Goal: Task Accomplishment & Management: Manage account settings

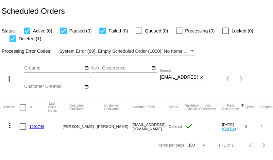
click at [174, 78] on input "sandrasamson12@yahoo.com" at bounding box center [179, 77] width 38 height 5
paste input "Momsthwrd4"
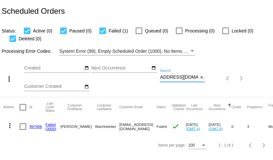
type input "Momsthwrd42@yahoo.com"
click at [35, 127] on link "997406" at bounding box center [35, 126] width 13 height 4
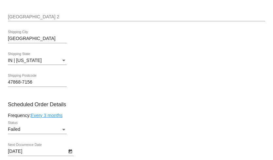
scroll to position [307, 0]
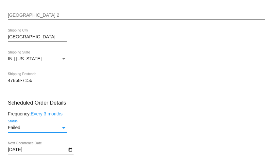
click at [35, 130] on div "Failed" at bounding box center [34, 127] width 53 height 5
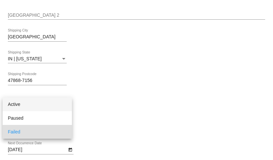
click at [35, 106] on span "Active" at bounding box center [37, 104] width 59 height 14
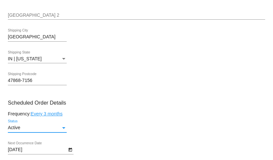
click at [40, 155] on body "arrow_back Scheduled Order #997406 Active more_vert Last Processing Cycle ID: 9…" at bounding box center [136, 80] width 273 height 160
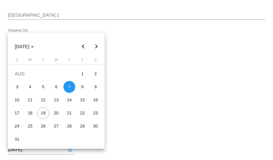
click at [97, 47] on button "Next month" at bounding box center [96, 46] width 13 height 13
click at [46, 113] on div "18" at bounding box center [43, 113] width 12 height 12
type input "11/18/2025"
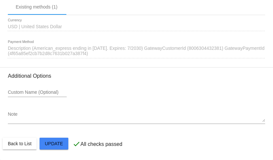
scroll to position [672, 0]
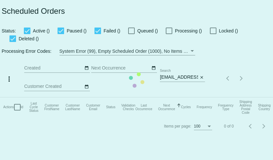
checkbox input "true"
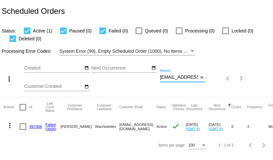
click at [180, 78] on input "Momsthwrd42@yahoo.com" at bounding box center [179, 77] width 38 height 5
paste input "shulerbrigitte"
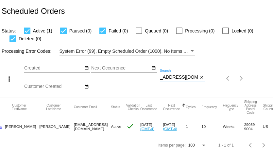
scroll to position [0, 61]
type input "shulerbrigitte@yahoo.com"
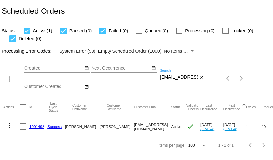
click at [174, 78] on input "[EMAIL_ADDRESS][DOMAIN_NAME]" at bounding box center [179, 77] width 38 height 5
click at [174, 78] on input "shulerbrigitte@yahoo.com" at bounding box center [179, 77] width 38 height 5
paste input "taylor@arminvestigations.org"
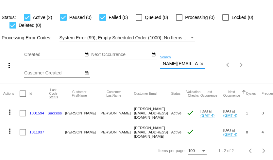
type input "taylor@arminvestigations.org"
click at [39, 113] on link "1001594" at bounding box center [36, 113] width 15 height 4
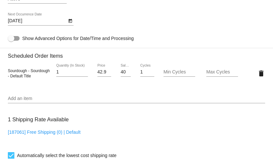
scroll to position [423, 0]
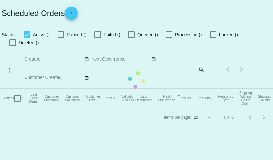
checkbox input "true"
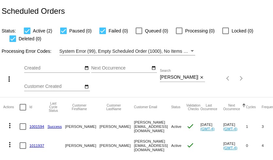
click at [35, 143] on link "1011937" at bounding box center [36, 145] width 15 height 4
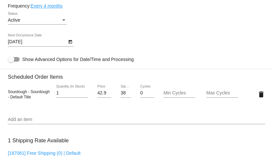
scroll to position [344, 0]
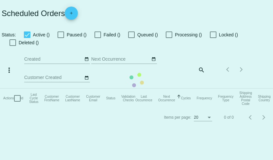
checkbox input "true"
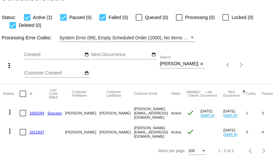
click at [10, 112] on mat-icon "more_vert" at bounding box center [10, 112] width 8 height 8
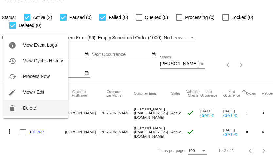
click at [27, 110] on span "Delete" at bounding box center [29, 107] width 13 height 5
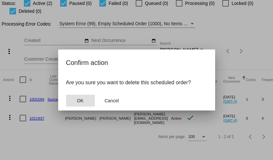
click at [85, 98] on button "OK" at bounding box center [80, 100] width 29 height 12
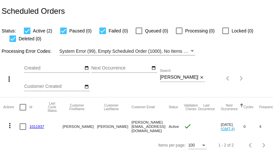
click at [39, 126] on link "1011937" at bounding box center [36, 126] width 15 height 4
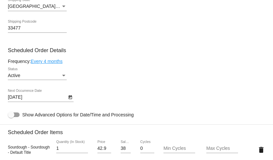
scroll to position [288, 0]
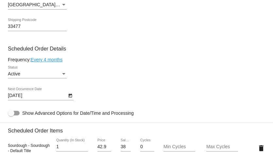
click at [56, 62] on link "Every 4 months" at bounding box center [47, 59] width 32 height 5
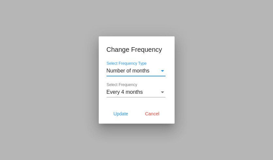
click at [122, 71] on span "Number of months" at bounding box center [128, 71] width 43 height 6
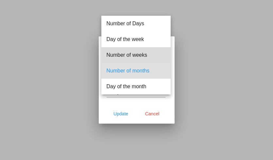
click at [127, 57] on span "Number of weeks" at bounding box center [136, 55] width 59 height 16
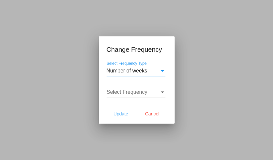
click at [127, 93] on span "Select Frequency" at bounding box center [127, 92] width 41 height 6
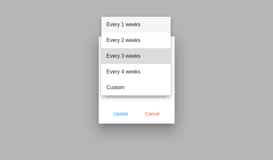
click at [130, 62] on span "Every 3 weeks" at bounding box center [136, 56] width 59 height 16
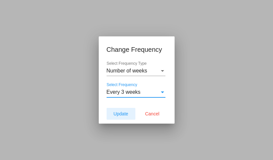
click at [123, 113] on span "Update" at bounding box center [120, 113] width 15 height 5
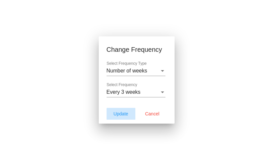
type input "9/9/2025"
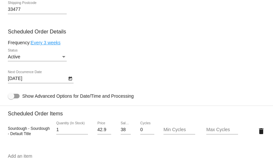
scroll to position [306, 0]
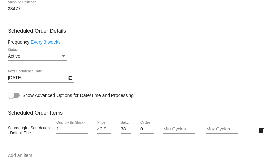
click at [71, 82] on icon "Open calendar" at bounding box center [70, 78] width 5 height 8
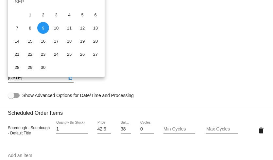
click at [131, 38] on div at bounding box center [136, 80] width 273 height 160
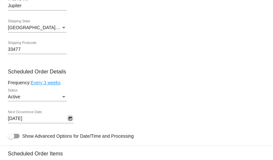
scroll to position [259, 0]
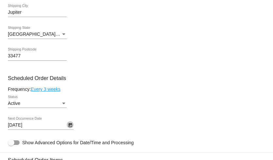
click at [70, 127] on icon "Open calendar" at bounding box center [70, 125] width 4 height 4
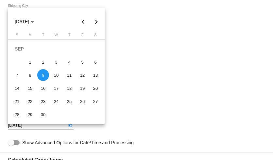
click at [85, 21] on button "Previous month" at bounding box center [83, 21] width 13 height 13
click at [97, 21] on button "Next month" at bounding box center [96, 21] width 13 height 13
click at [119, 47] on div at bounding box center [136, 80] width 273 height 160
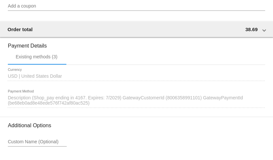
scroll to position [598, 0]
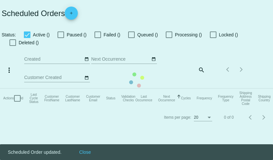
checkbox input "true"
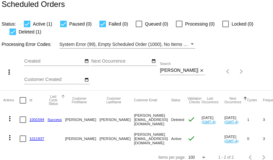
scroll to position [14, 0]
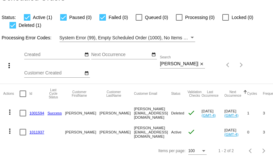
click at [166, 66] on input "taylor@arminvestigations.org" at bounding box center [179, 63] width 38 height 5
paste input "[EMAIL_ADDRESS][DOMAIN_NAME]"
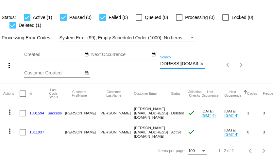
type input "[EMAIL_ADDRESS][DOMAIN_NAME]"
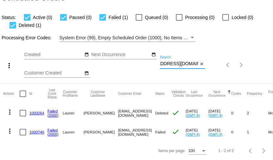
scroll to position [0, 0]
click at [33, 131] on link "1003740" at bounding box center [36, 131] width 15 height 4
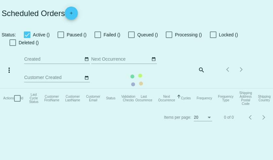
checkbox input "true"
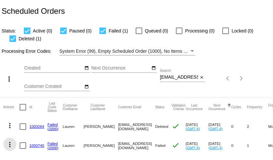
click at [10, 142] on mat-icon "more_vert" at bounding box center [10, 144] width 8 height 8
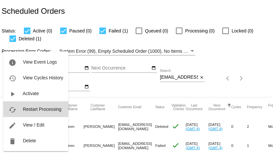
click at [35, 110] on span "Restart Processing" at bounding box center [42, 108] width 39 height 5
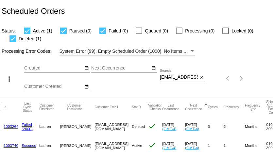
scroll to position [0, 26]
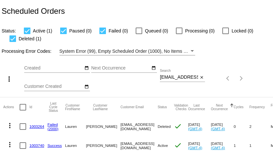
click at [183, 77] on input "[EMAIL_ADDRESS][DOMAIN_NAME]" at bounding box center [179, 77] width 38 height 5
paste input "tcmintern8"
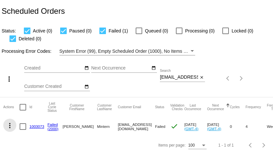
click at [9, 125] on mat-icon "more_vert" at bounding box center [10, 125] width 8 height 8
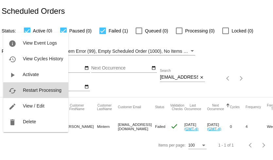
click at [38, 89] on span "Restart Processing" at bounding box center [42, 89] width 39 height 5
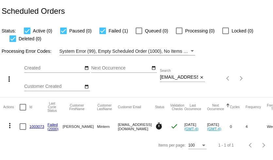
click at [176, 78] on input "tcmintern8@gmail.com" at bounding box center [179, 77] width 38 height 5
paste input "clbousquet"
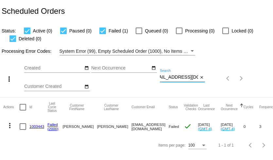
type input "clbousquet@gmail.com"
click at [179, 78] on input "[EMAIL_ADDRESS][DOMAIN_NAME]" at bounding box center [179, 77] width 38 height 5
paste input "[EMAIL_ADDRESS]"
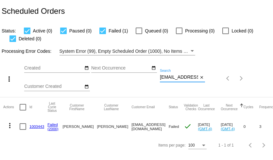
scroll to position [0, 12]
type input "[EMAIL_ADDRESS][DOMAIN_NAME]"
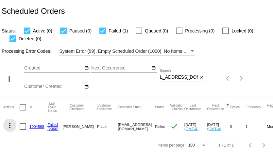
click at [10, 125] on mat-icon "more_vert" at bounding box center [10, 125] width 8 height 8
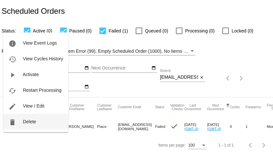
click at [20, 120] on button "delete Delete" at bounding box center [35, 121] width 65 height 16
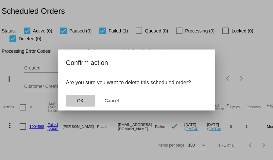
click at [82, 102] on span "OK" at bounding box center [80, 100] width 7 height 5
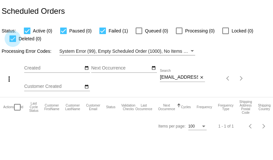
click at [12, 38] on div at bounding box center [12, 38] width 7 height 7
click at [12, 42] on input "Deleted (0)" at bounding box center [12, 42] width 0 height 0
click at [12, 38] on div at bounding box center [12, 38] width 7 height 7
click at [12, 42] on input "Deleted (0)" at bounding box center [12, 42] width 0 height 0
checkbox input "true"
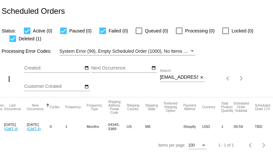
scroll to position [0, 189]
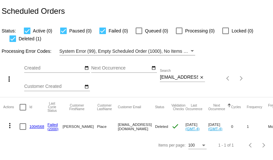
click at [176, 77] on input "jpbellaplace@yahoo.com" at bounding box center [179, 77] width 38 height 5
paste input "Amanda.kopplin@gmail"
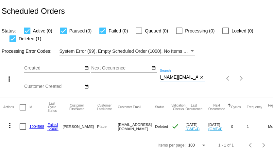
type input "Amanda.kopplin@gmail.com"
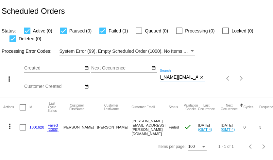
click at [35, 127] on link "1001628" at bounding box center [36, 127] width 15 height 4
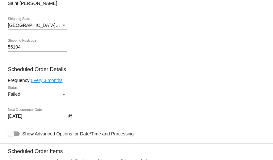
scroll to position [342, 0]
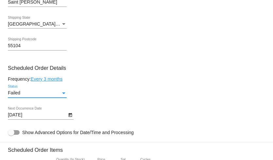
click at [61, 95] on div "Status" at bounding box center [64, 92] width 6 height 5
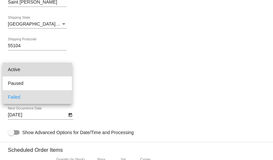
click at [51, 67] on span "Active" at bounding box center [37, 69] width 59 height 14
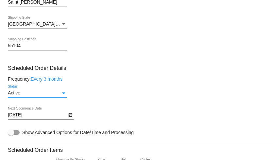
click at [70, 119] on icon "Open calendar" at bounding box center [70, 115] width 5 height 8
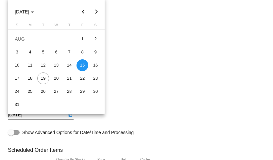
click at [95, 11] on button "Next month" at bounding box center [96, 11] width 13 height 13
click at [32, 78] on div "15" at bounding box center [30, 78] width 12 height 12
type input "9/15/2025"
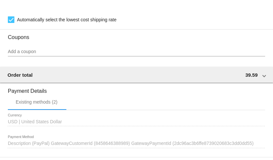
scroll to position [666, 0]
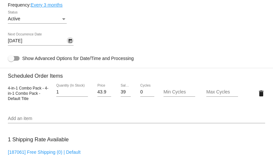
scroll to position [416, 0]
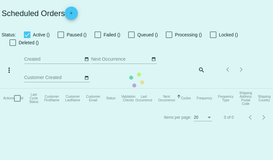
checkbox input "true"
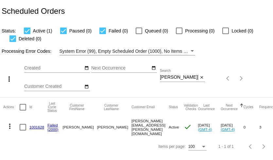
click at [181, 77] on input "Amanda.kopplin@gmail.com" at bounding box center [179, 77] width 38 height 5
paste input "cap_hd@yahoo"
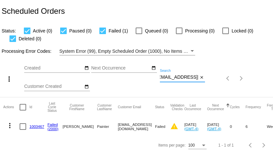
click at [9, 125] on mat-icon "more_vert" at bounding box center [10, 125] width 8 height 8
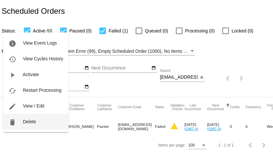
click at [30, 125] on button "delete Delete" at bounding box center [35, 121] width 65 height 16
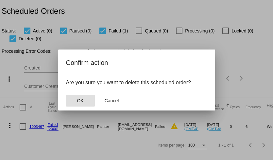
click at [76, 102] on button "OK" at bounding box center [80, 100] width 29 height 12
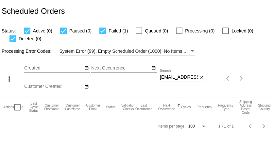
click at [170, 76] on input "cap_hd@yahoo.com" at bounding box center [179, 77] width 38 height 5
paste input "wdonhudson@gmail"
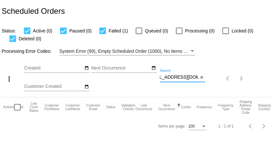
type input "[EMAIL_ADDRESS][DOMAIN_NAME]"
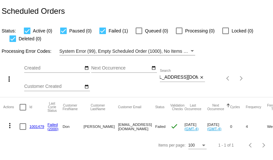
scroll to position [0, 0]
click at [36, 127] on link "1001479" at bounding box center [36, 126] width 15 height 4
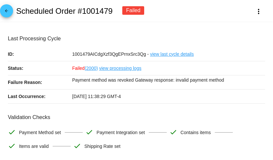
click at [7, 12] on mat-icon "arrow_back" at bounding box center [7, 13] width 8 height 8
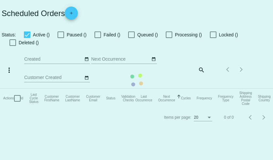
checkbox input "true"
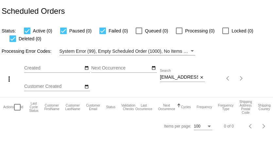
click at [168, 77] on input "[EMAIL_ADDRESS][DOMAIN_NAME]" at bounding box center [179, 77] width 38 height 5
click at [174, 77] on input "[EMAIL_ADDRESS][DOMAIN_NAME]" at bounding box center [179, 77] width 38 height 5
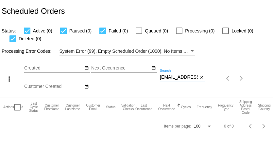
click at [174, 77] on input "[EMAIL_ADDRESS][DOMAIN_NAME]" at bounding box center [179, 77] width 38 height 5
type input "[EMAIL_ADDRESS][DOMAIN_NAME]"
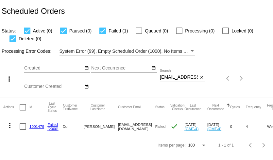
click at [39, 128] on link "1001479" at bounding box center [36, 126] width 15 height 4
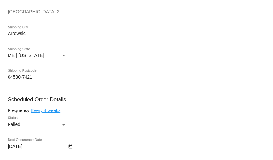
scroll to position [315, 0]
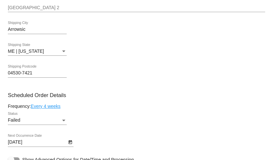
click at [39, 123] on div "Failed" at bounding box center [34, 119] width 53 height 5
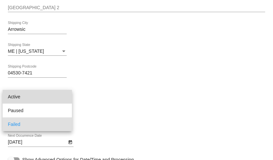
click at [41, 97] on span "Active" at bounding box center [37, 97] width 59 height 14
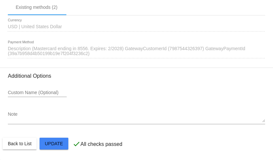
scroll to position [681, 0]
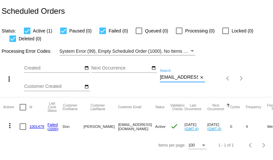
click at [174, 76] on input "[EMAIL_ADDRESS][DOMAIN_NAME]" at bounding box center [179, 77] width 38 height 5
paste input "[EMAIL_ADDRESS][DOMAIN_NAME]"
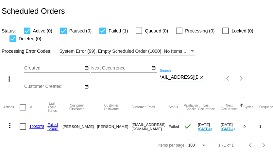
type input "[EMAIL_ADDRESS][DOMAIN_NAME]"
click at [178, 77] on input "[EMAIL_ADDRESS][DOMAIN_NAME]" at bounding box center [179, 77] width 38 height 5
paste input "phyllis@phyllischavez.com"
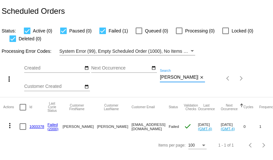
scroll to position [0, 16]
type input "phyllis@phyllischavez.com"
